Goal: Information Seeking & Learning: Learn about a topic

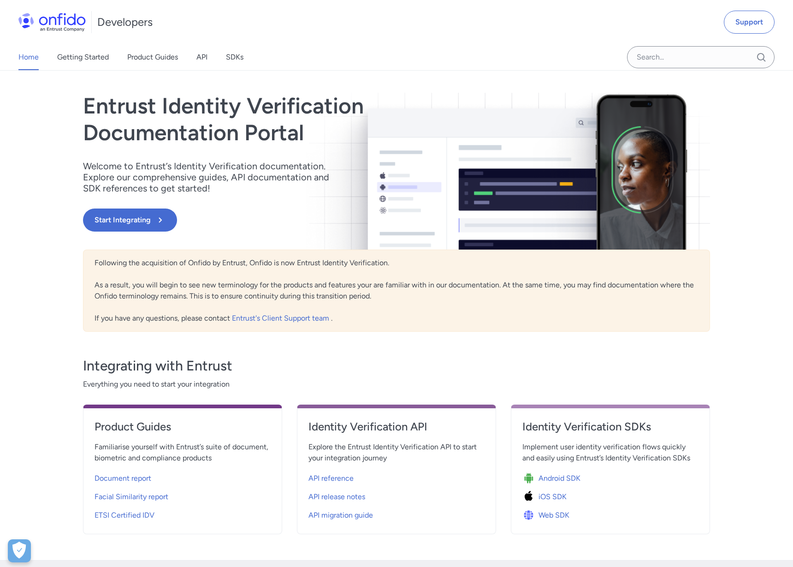
click at [149, 93] on h1 "Entrust Identity Verification Documentation Portal" at bounding box center [302, 119] width 439 height 53
click at [163, 57] on link "Product Guides" at bounding box center [152, 57] width 51 height 26
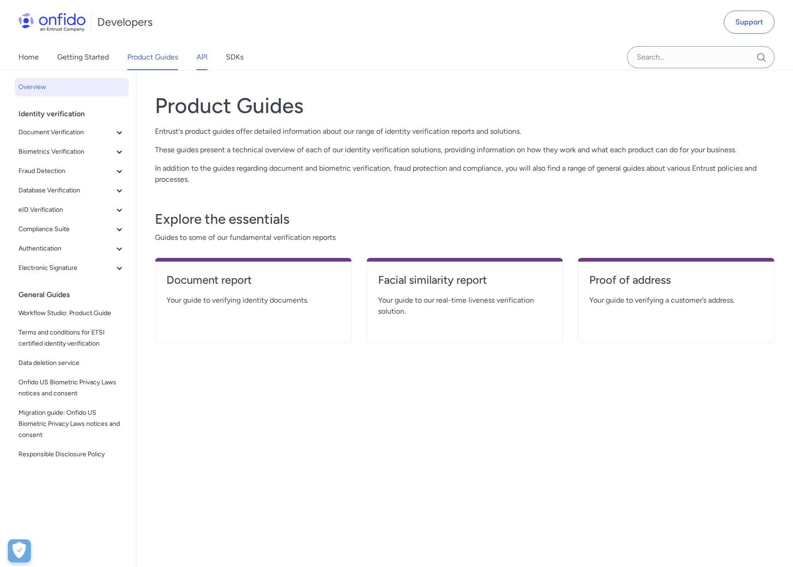
click at [205, 58] on link "API" at bounding box center [201, 57] width 11 height 26
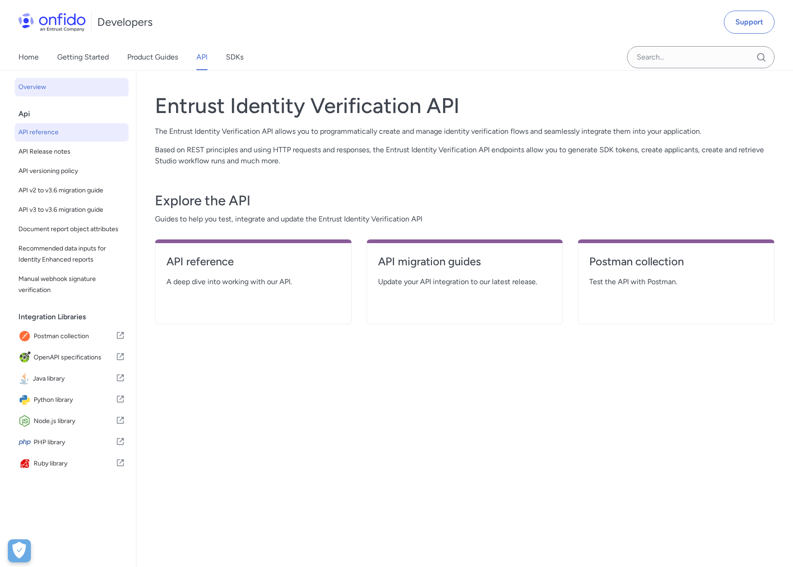
click at [36, 130] on span "API reference" at bounding box center [71, 132] width 107 height 11
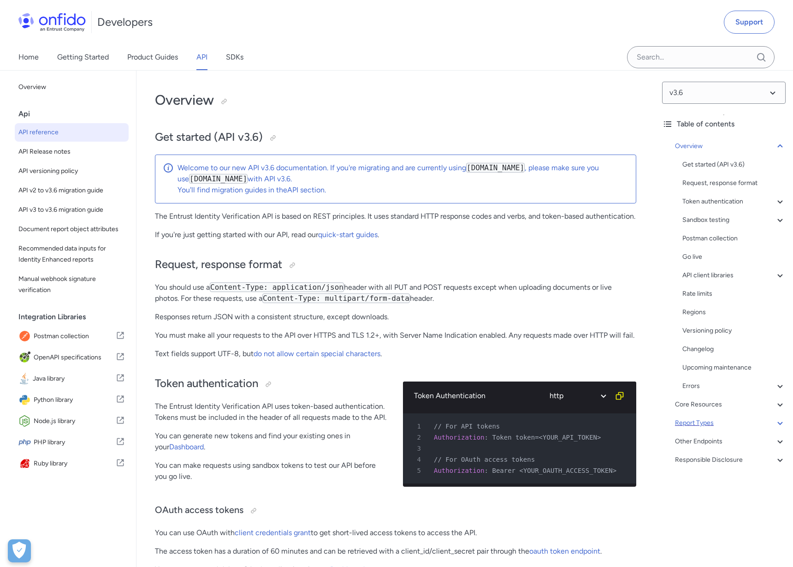
click at [695, 418] on div "Report Types" at bounding box center [730, 422] width 111 height 11
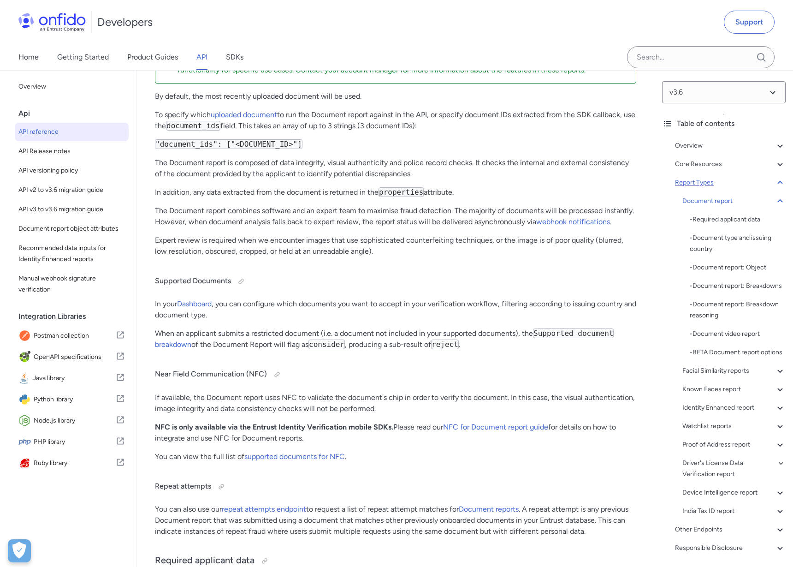
scroll to position [34623, 0]
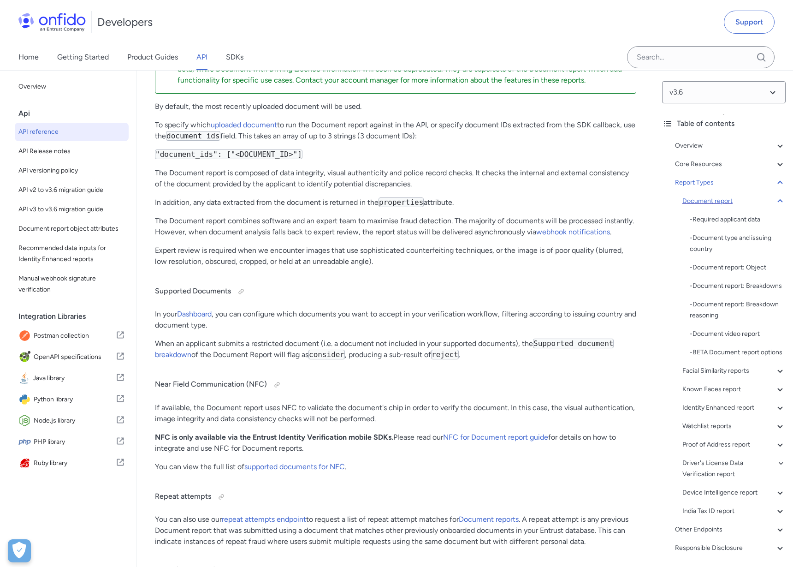
click at [705, 203] on div "Document report" at bounding box center [733, 200] width 103 height 11
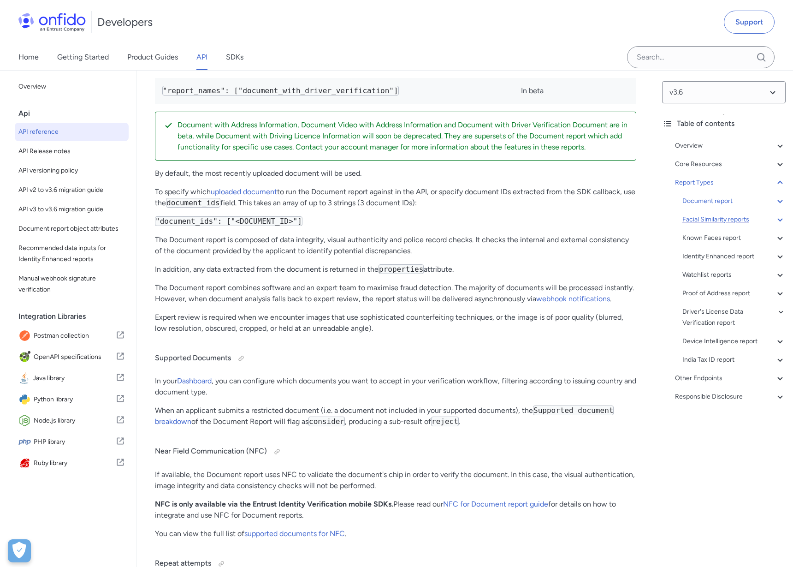
click at [708, 218] on div "Facial Similarity reports" at bounding box center [733, 219] width 103 height 11
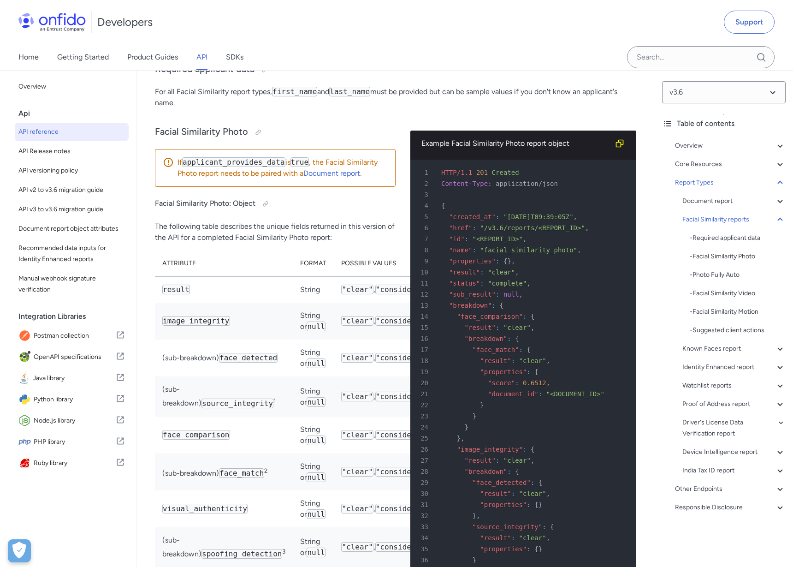
scroll to position [44183, 0]
click at [138, 59] on link "Product Guides" at bounding box center [152, 57] width 51 height 26
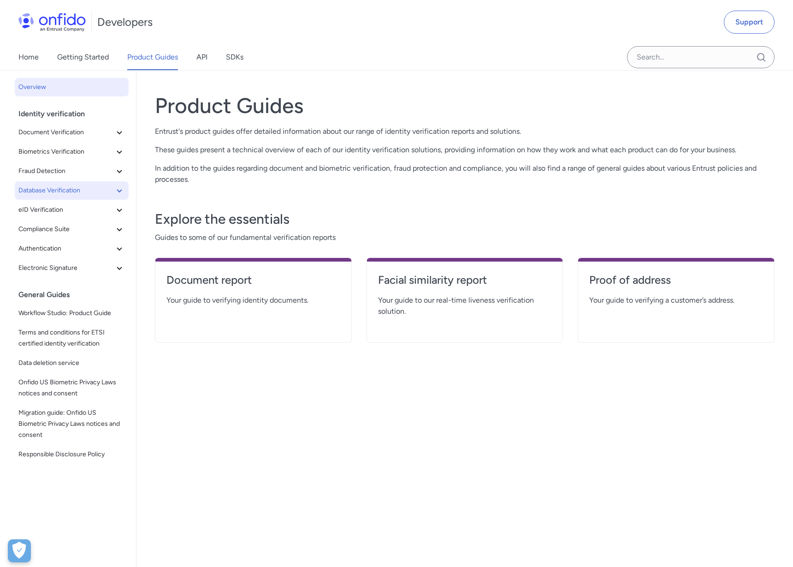
click at [41, 192] on span "Database Verification" at bounding box center [65, 190] width 95 height 11
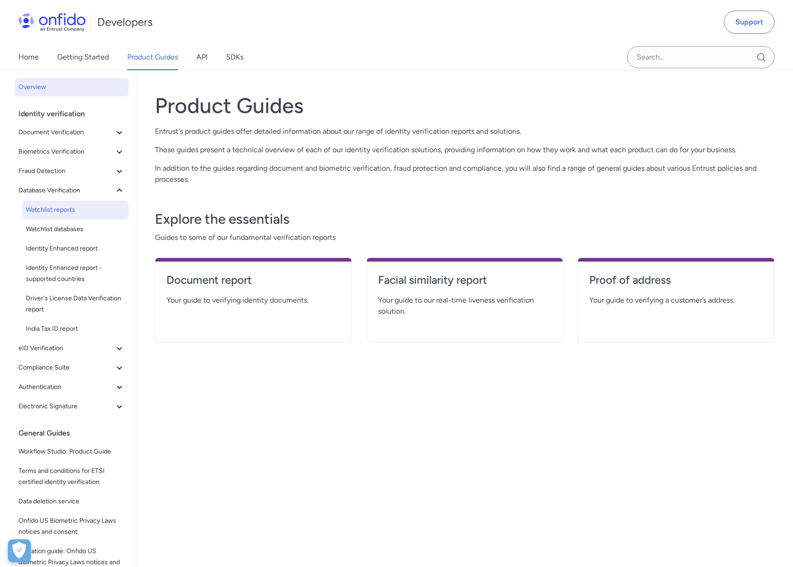
click at [37, 215] on span "Watchlist reports" at bounding box center [75, 209] width 99 height 11
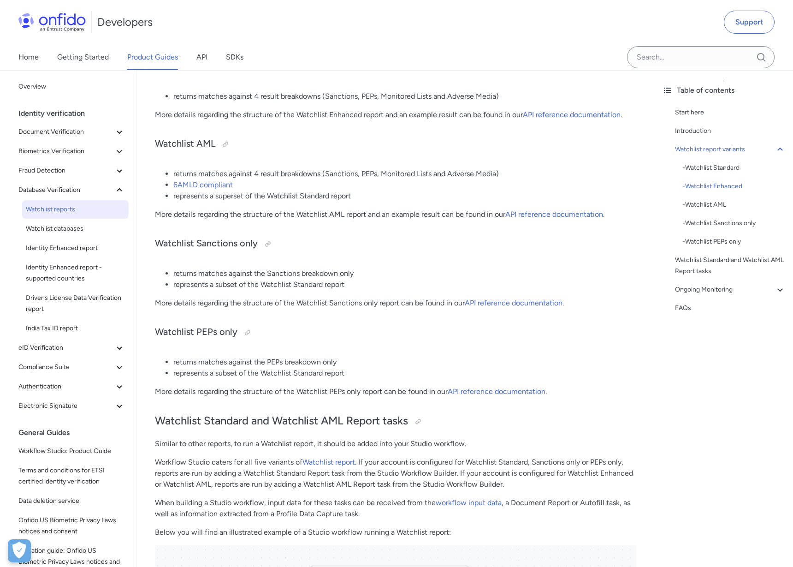
scroll to position [414, 0]
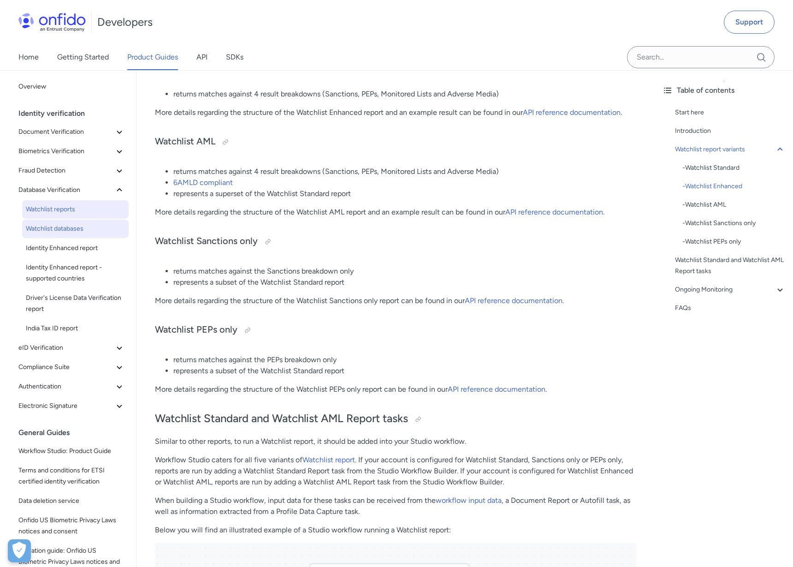
click at [63, 231] on span "Watchlist databases" at bounding box center [75, 228] width 99 height 11
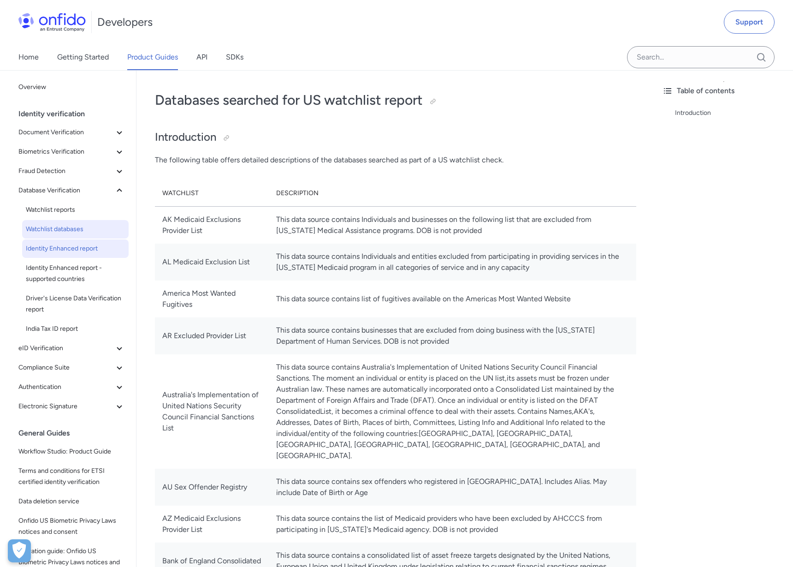
click at [55, 251] on span "Identity Enhanced report" at bounding box center [75, 248] width 99 height 11
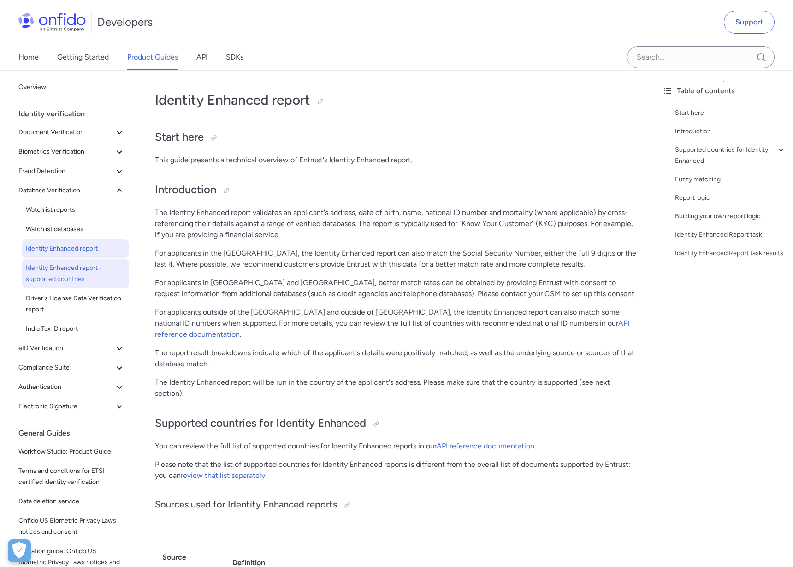
click at [47, 271] on span "Identity Enhanced report - supported countries" at bounding box center [75, 273] width 99 height 22
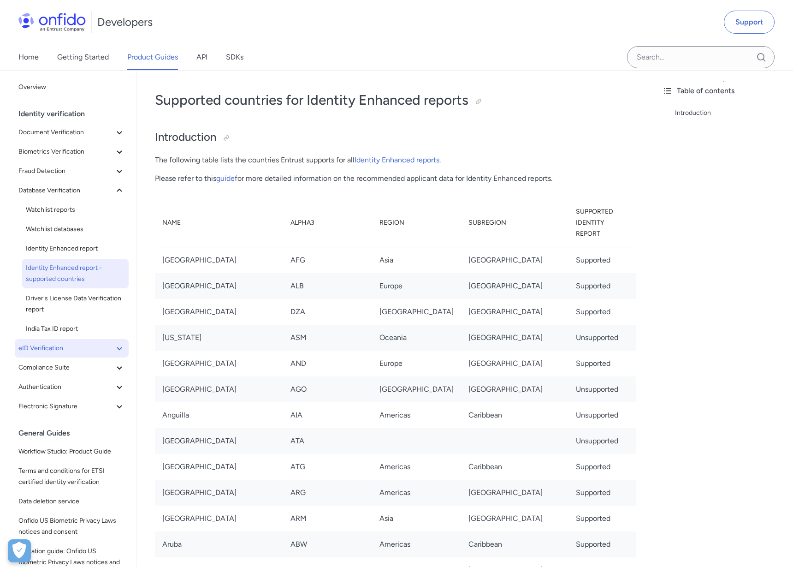
click at [48, 350] on span "eID Verification" at bounding box center [65, 348] width 95 height 11
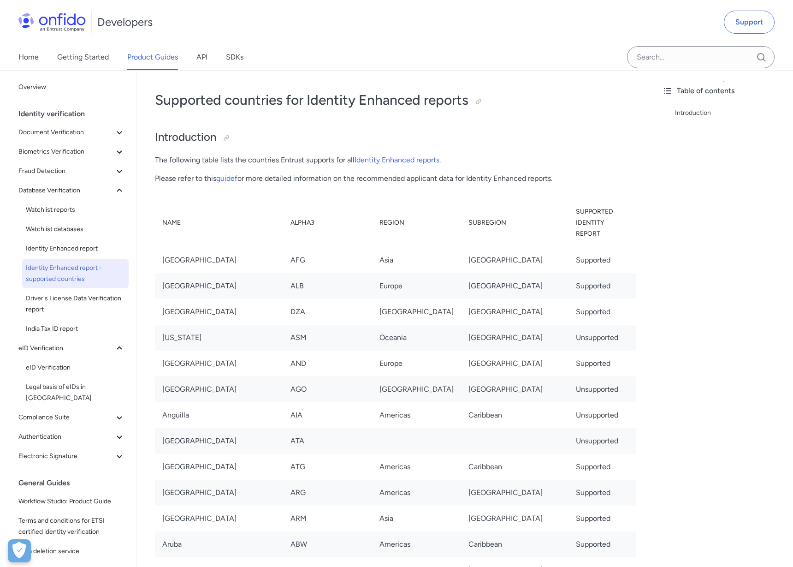
click at [505, 402] on td "Caribbean" at bounding box center [515, 415] width 108 height 26
click at [470, 360] on td "Southern Europe" at bounding box center [515, 363] width 108 height 26
click at [478, 360] on td "Southern Europe" at bounding box center [515, 363] width 108 height 26
click at [494, 364] on td "Southern Europe" at bounding box center [515, 363] width 108 height 26
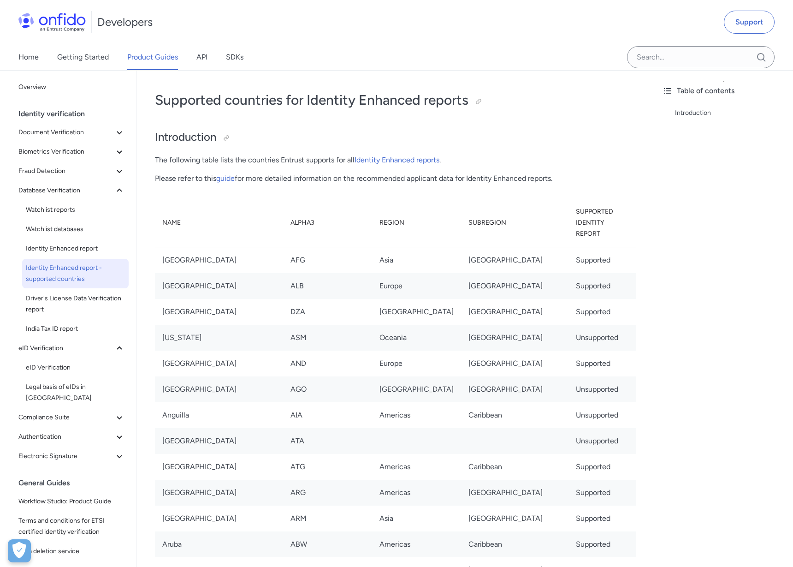
click at [664, 205] on div "Table of contents Introduction" at bounding box center [724, 319] width 138 height 497
click at [647, 63] on input "Onfido search input field" at bounding box center [701, 57] width 148 height 22
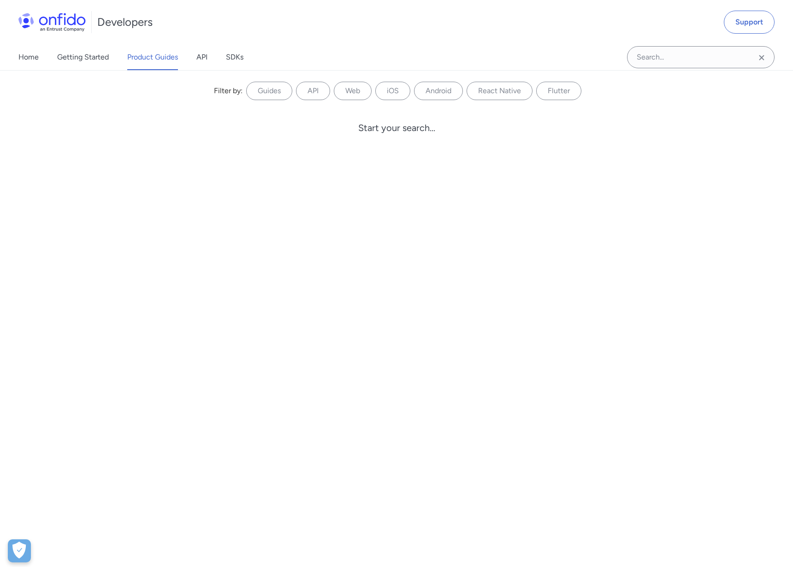
click at [148, 56] on link "Product Guides" at bounding box center [152, 57] width 51 height 26
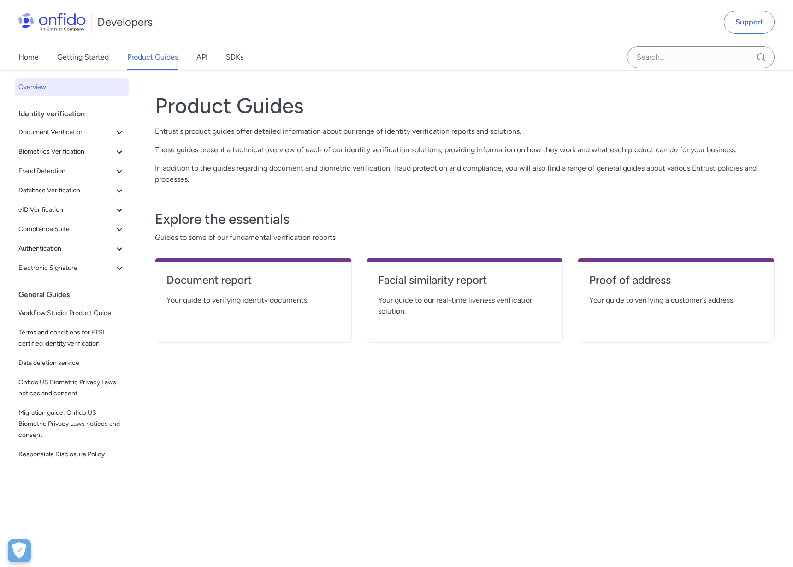
click at [316, 138] on div "Product Guides Entrust's product guides offer detailed information about our ra…" at bounding box center [465, 139] width 620 height 92
click at [323, 118] on h1 "Product Guides" at bounding box center [465, 106] width 620 height 26
click at [420, 150] on p "These guides present a technical overview of each of our identity verification …" at bounding box center [465, 149] width 620 height 11
click at [567, 132] on p "Entrust's product guides offer detailed information about our range of identity…" at bounding box center [465, 131] width 620 height 11
click at [271, 107] on h1 "Product Guides" at bounding box center [465, 106] width 620 height 26
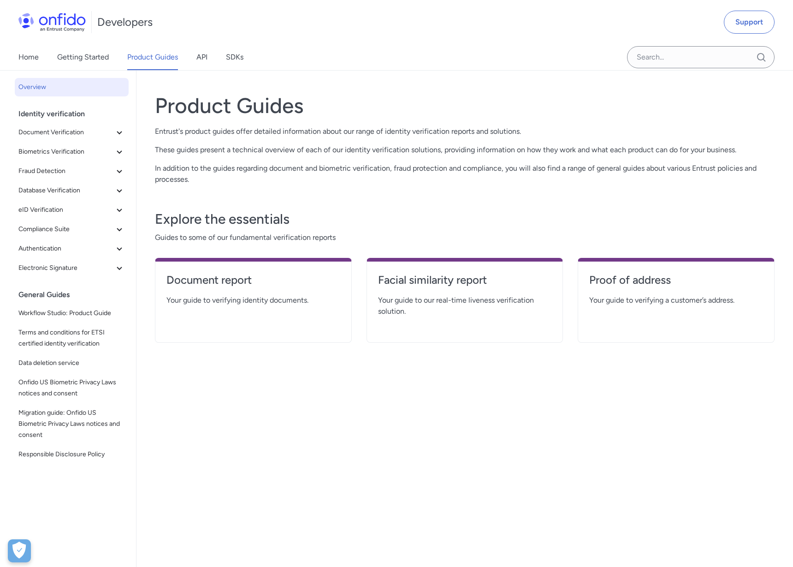
click at [271, 107] on h1 "Product Guides" at bounding box center [465, 106] width 620 height 26
click at [437, 204] on div "Explore the essentials Guides to some of our fundamental verification reports D…" at bounding box center [465, 269] width 620 height 147
click at [438, 205] on div "Explore the essentials Guides to some of our fundamental verification reports D…" at bounding box center [465, 269] width 620 height 147
click at [468, 186] on div "Product Guides Entrust's product guides offer detailed information about our ra…" at bounding box center [465, 319] width 620 height 474
click at [590, 103] on h1 "Product Guides" at bounding box center [465, 106] width 620 height 26
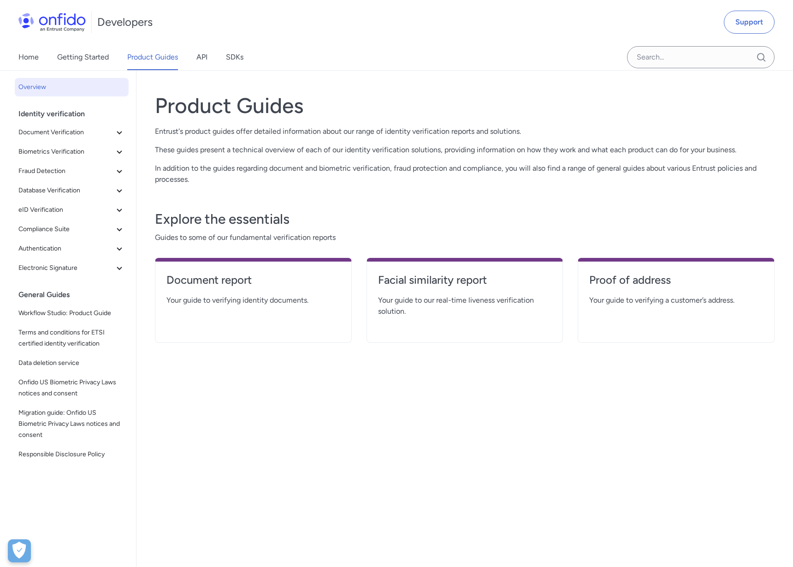
click at [572, 136] on p "Entrust's product guides offer detailed information about our range of identity…" at bounding box center [465, 131] width 620 height 11
